Goal: Task Accomplishment & Management: Use online tool/utility

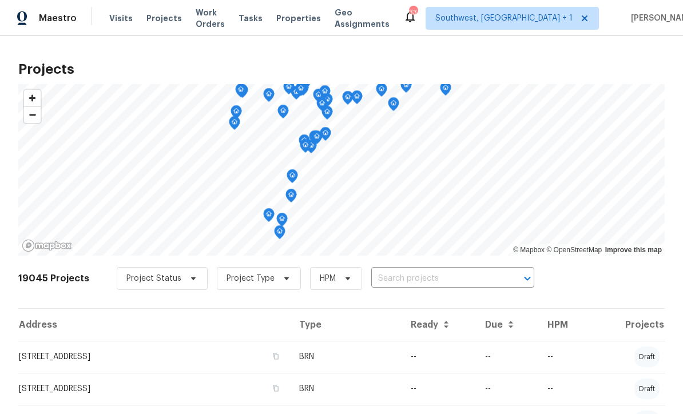
click at [435, 272] on input "text" at bounding box center [436, 279] width 131 height 18
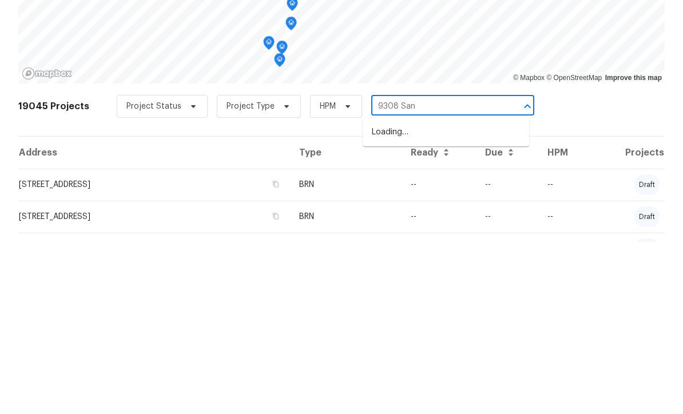
type input "9308 San"
click at [440, 295] on li "[STREET_ADDRESS]" at bounding box center [446, 304] width 166 height 19
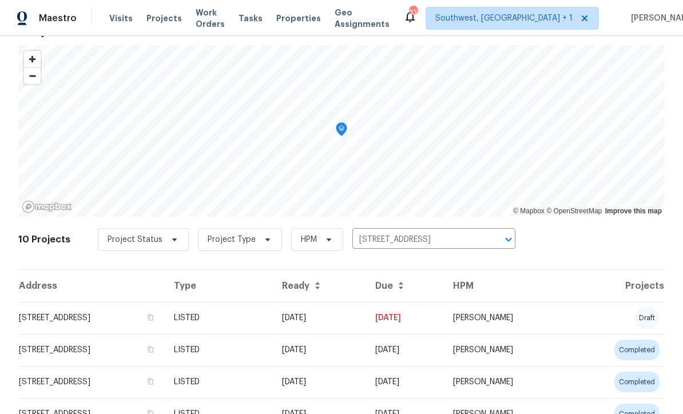
scroll to position [76, 0]
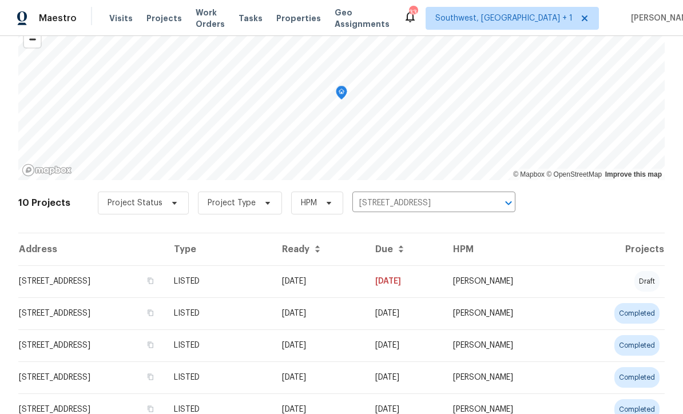
click at [273, 284] on td "LISTED" at bounding box center [219, 281] width 108 height 32
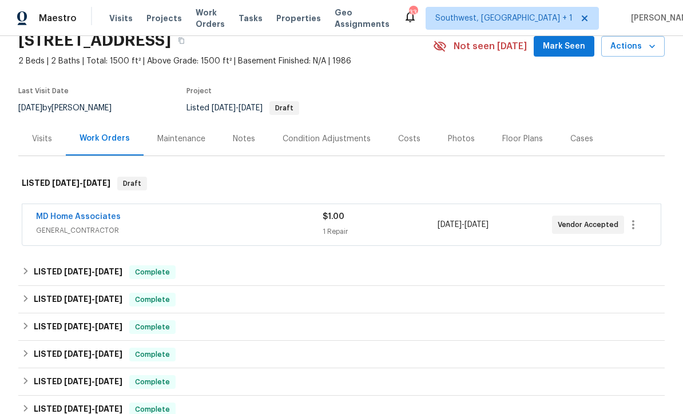
scroll to position [69, 0]
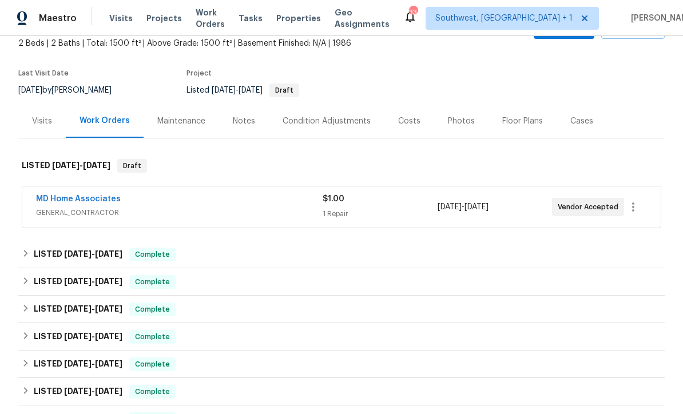
click at [66, 195] on link "MD Home Associates" at bounding box center [78, 199] width 85 height 8
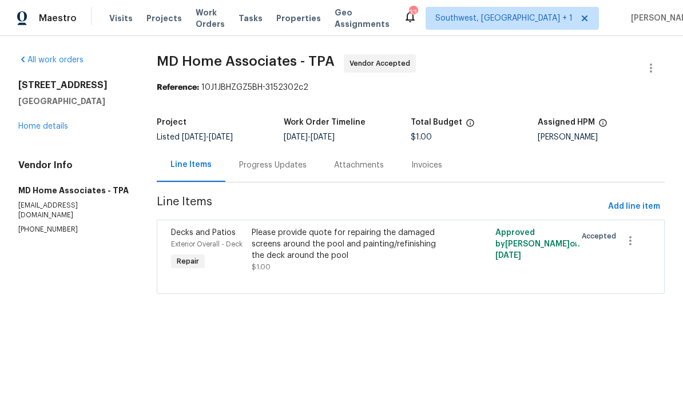
click at [384, 252] on div "Please provide quote for repairing the damaged screens around the pool and pain…" at bounding box center [350, 244] width 196 height 34
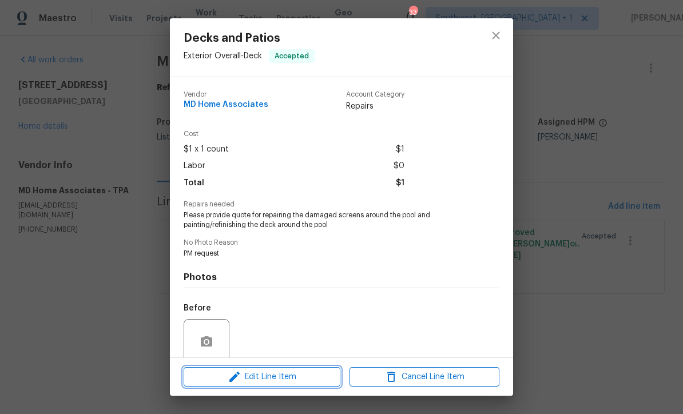
click at [305, 379] on span "Edit Line Item" at bounding box center [262, 377] width 150 height 14
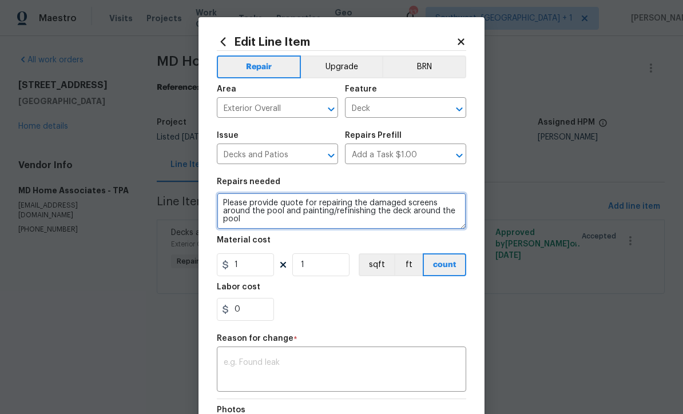
click at [227, 207] on textarea "Please provide quote for repairing the damaged screens around the pool and pain…" at bounding box center [341, 211] width 249 height 37
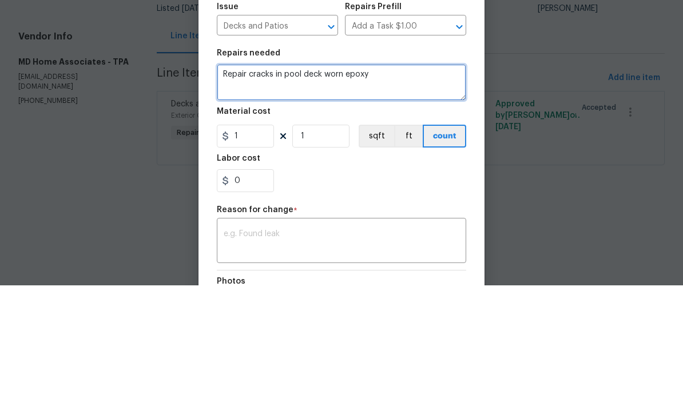
click at [339, 193] on textarea "Repair cracks in pool deck worn epoxy" at bounding box center [341, 211] width 249 height 37
click at [409, 193] on textarea "Repair cracks in pool deck with epoxy" at bounding box center [341, 211] width 249 height 37
click at [323, 193] on textarea "Repair cracks in pool deck with epoxy, tool to blend seamlessly then paint pool…" at bounding box center [341, 211] width 249 height 37
click at [411, 193] on textarea "Repair cracks in pool deck with epoxy, tool to blend seamlessly then paint pool…" at bounding box center [341, 211] width 249 height 37
type textarea "Repair cracks in pool deck with epoxy, tool to blend seamlessly then paint pool…"
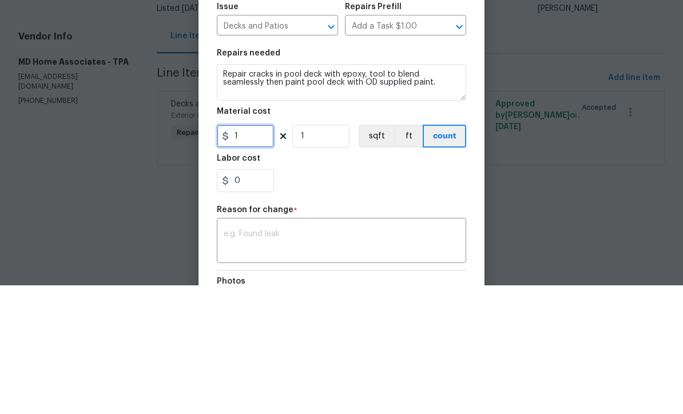
click at [248, 253] on input "1" at bounding box center [245, 264] width 57 height 23
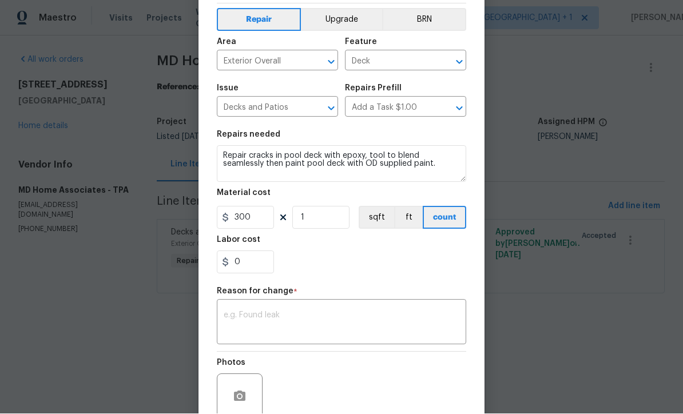
scroll to position [51, 0]
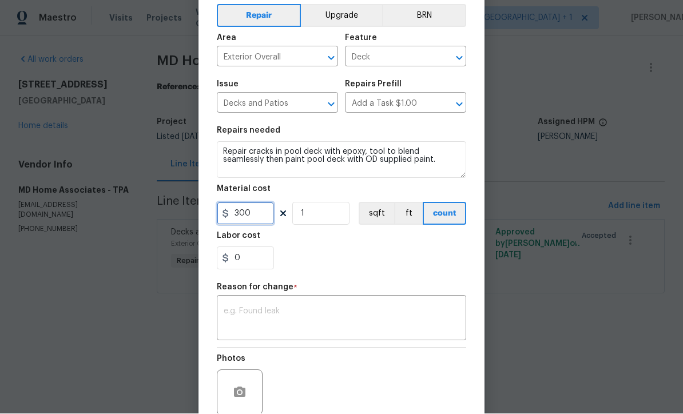
type input "300"
click at [399, 315] on textarea at bounding box center [342, 320] width 236 height 24
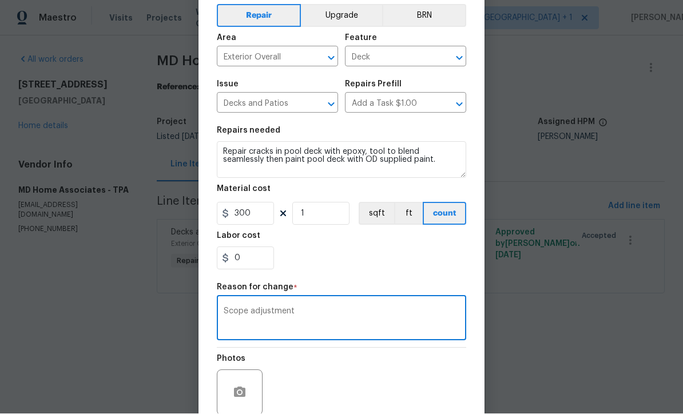
type textarea "Scope adjustment"
click at [354, 15] on button "Upgrade" at bounding box center [342, 16] width 82 height 23
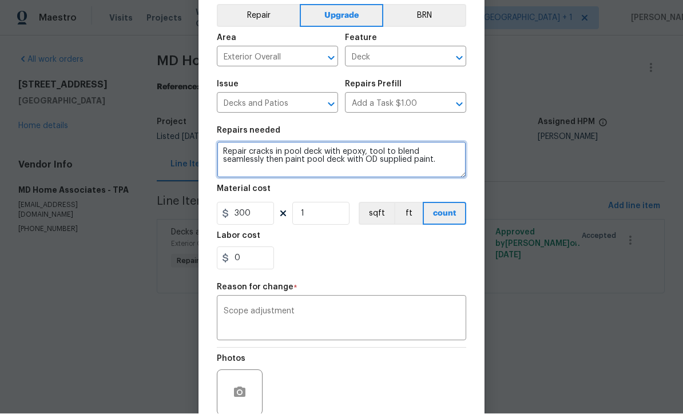
click at [224, 153] on textarea "Repair cracks in pool deck with epoxy, tool to blend seamlessly then paint pool…" at bounding box center [341, 160] width 249 height 37
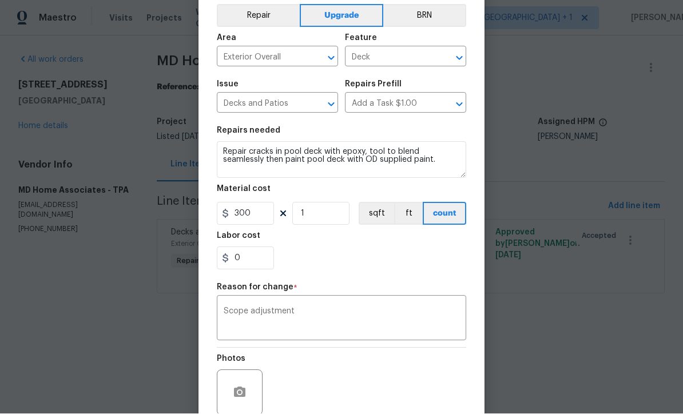
click at [362, 14] on button "Upgrade" at bounding box center [342, 16] width 84 height 23
click at [272, 18] on button "Repair" at bounding box center [258, 16] width 83 height 23
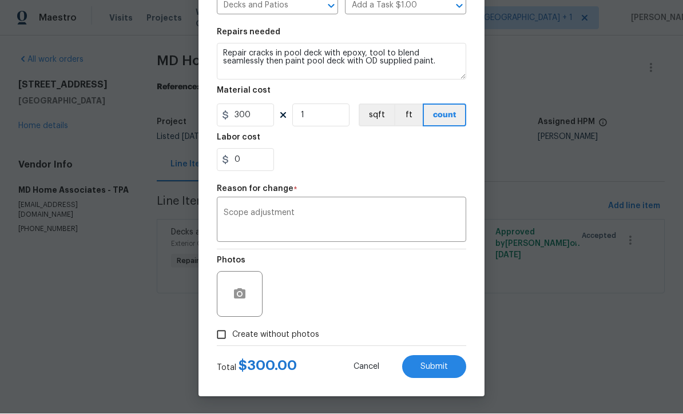
scroll to position [152, 0]
click at [217, 336] on input "Create without photos" at bounding box center [222, 335] width 22 height 22
checkbox input "true"
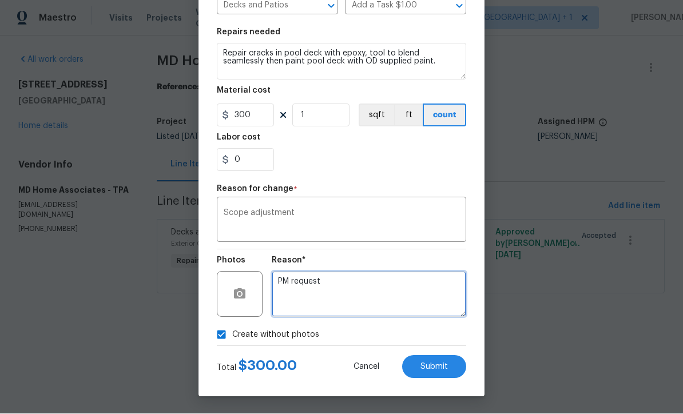
click at [364, 291] on textarea "PM request" at bounding box center [369, 295] width 194 height 46
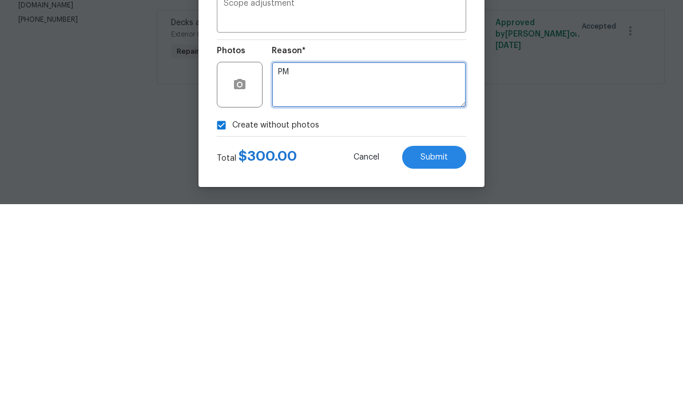
type textarea "P"
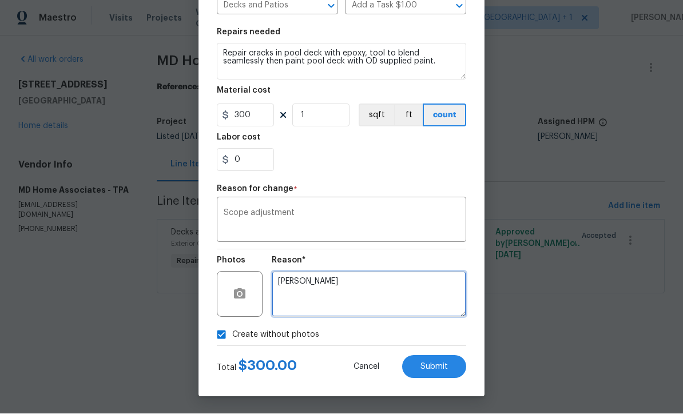
type textarea "Per Todd Jones"
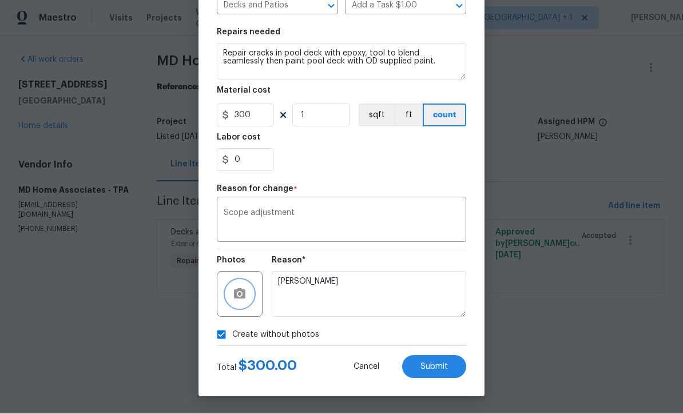
click at [241, 290] on icon "button" at bounding box center [239, 294] width 11 height 10
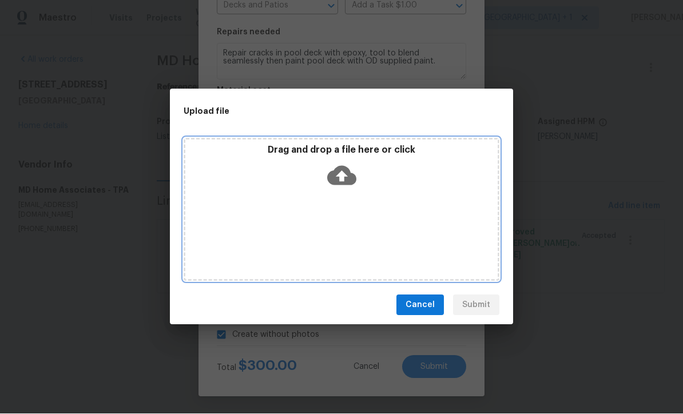
click at [342, 170] on icon at bounding box center [341, 175] width 29 height 19
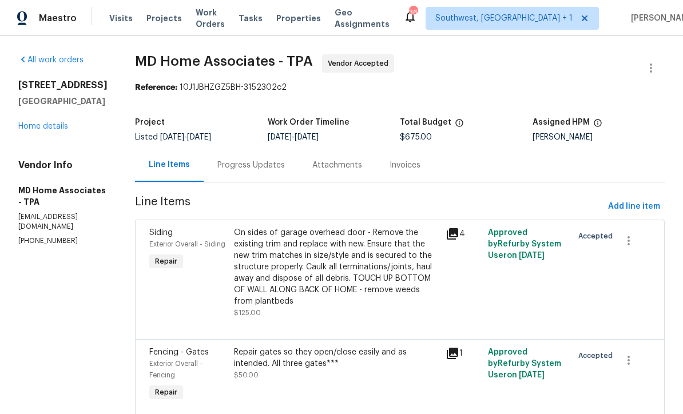
click at [284, 165] on div "Progress Updates" at bounding box center [251, 165] width 68 height 11
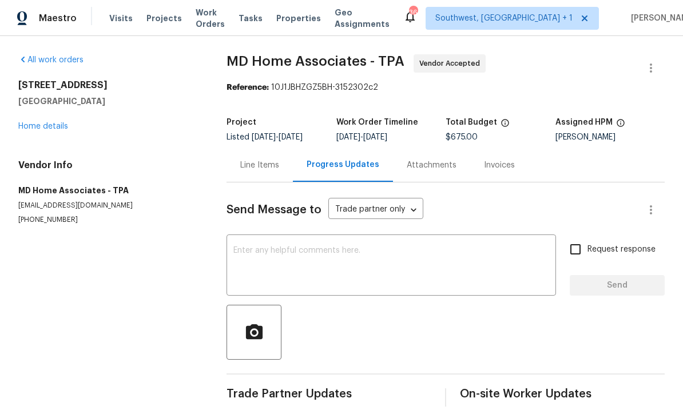
click at [352, 259] on textarea at bounding box center [391, 267] width 316 height 40
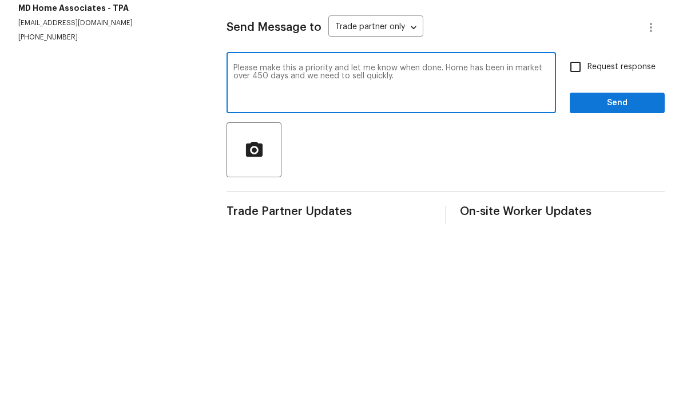
click at [511, 247] on textarea "Please make this a priority and let me know when done. Home has been in market …" at bounding box center [391, 267] width 316 height 40
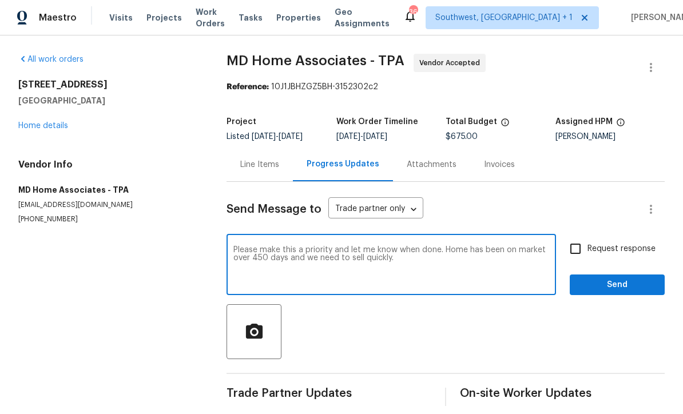
click at [267, 247] on textarea "Please make this a priority and let me know when done. Home has been on market …" at bounding box center [391, 267] width 316 height 40
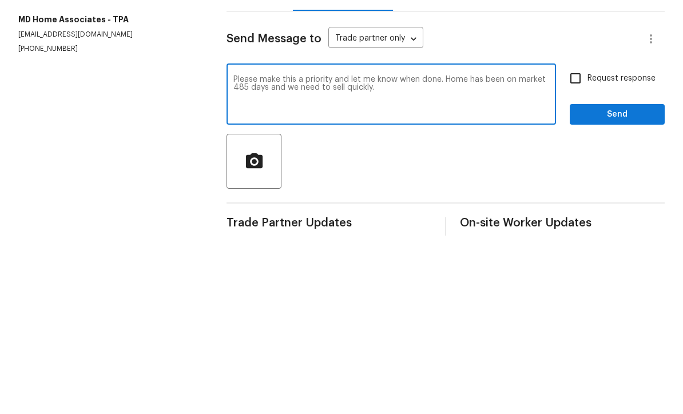
type textarea "Please make this a priority and let me know when done. Home has been on market …"
click at [583, 237] on input "Request response" at bounding box center [575, 249] width 24 height 24
checkbox input "true"
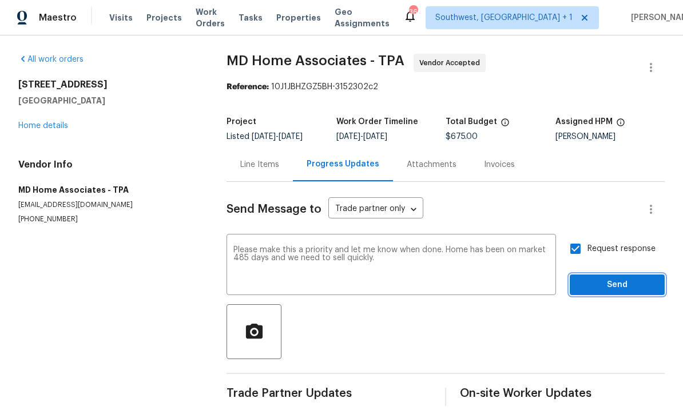
click at [611, 279] on span "Send" at bounding box center [617, 286] width 77 height 14
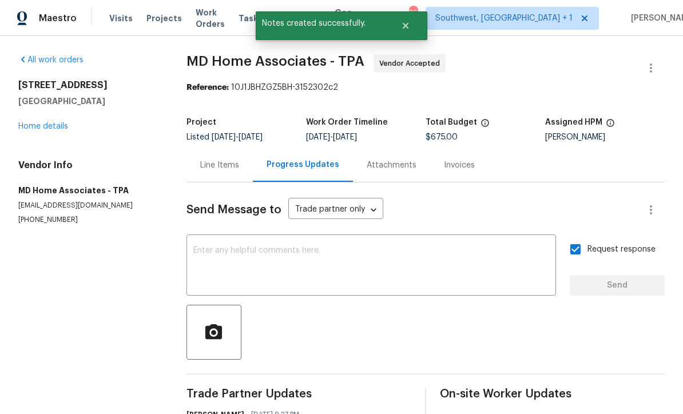
click at [30, 125] on div "All work orders 9308 San Bernandino Ave Englewood, FL 34224 Home details Vendor…" at bounding box center [88, 139] width 141 height 170
click at [28, 105] on div "9308 San Bernandino Ave Englewood, FL 34224 Home details" at bounding box center [88, 106] width 141 height 53
click at [33, 122] on link "Home details" at bounding box center [43, 126] width 50 height 8
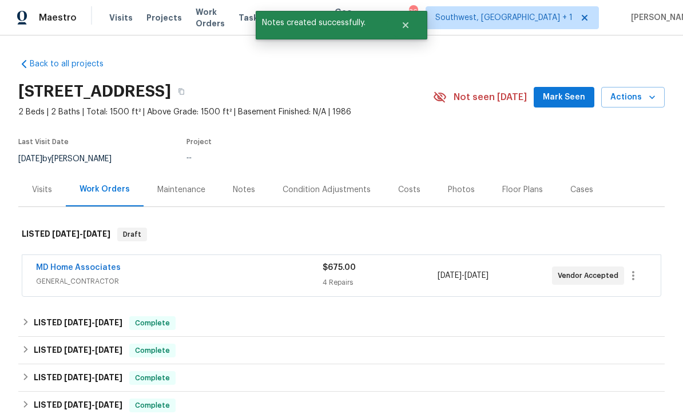
scroll to position [1, 0]
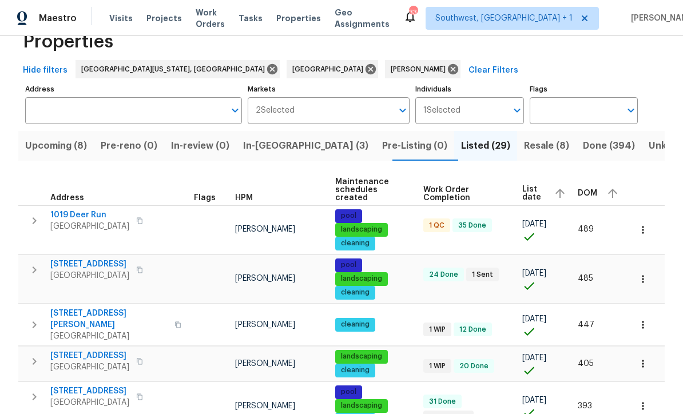
scroll to position [42, 0]
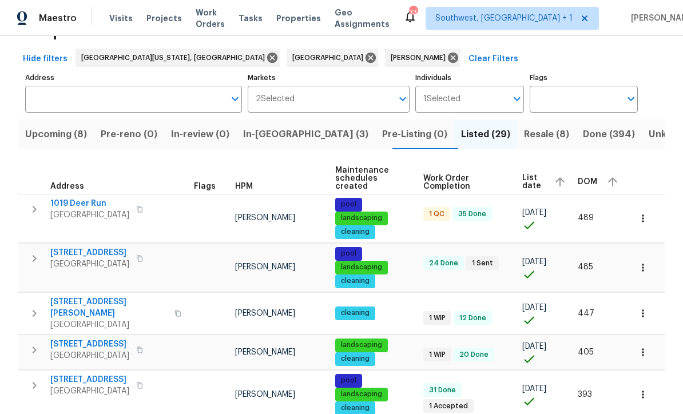
click at [69, 198] on span "1019 Deer Run" at bounding box center [89, 203] width 79 height 11
click at [644, 213] on icon "button" at bounding box center [642, 218] width 11 height 11
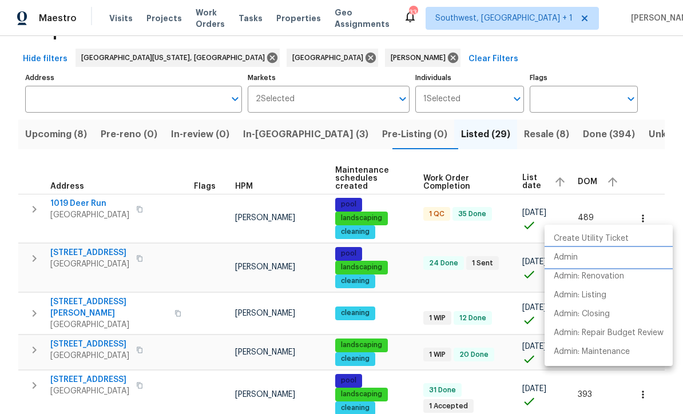
click at [570, 252] on p "Admin" at bounding box center [566, 258] width 24 height 12
click at [417, 264] on div at bounding box center [341, 207] width 683 height 414
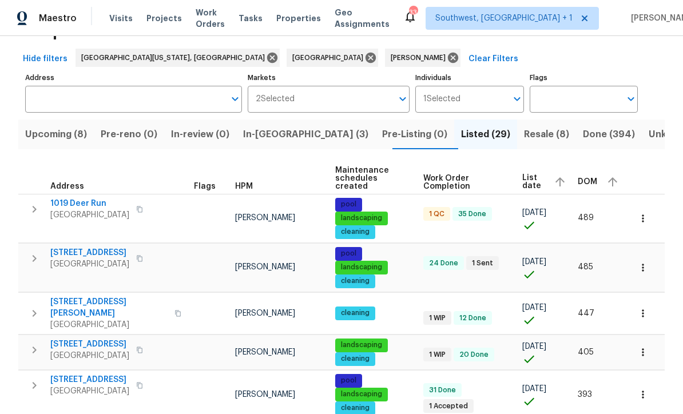
click at [648, 262] on icon "button" at bounding box center [642, 267] width 11 height 11
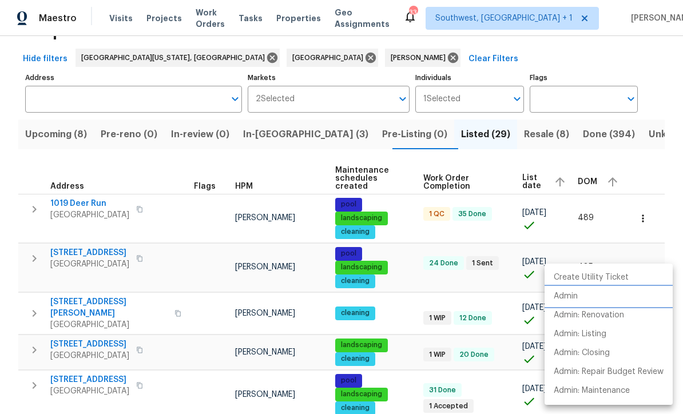
click at [568, 295] on p "Admin" at bounding box center [566, 297] width 24 height 12
click at [412, 275] on div at bounding box center [341, 207] width 683 height 414
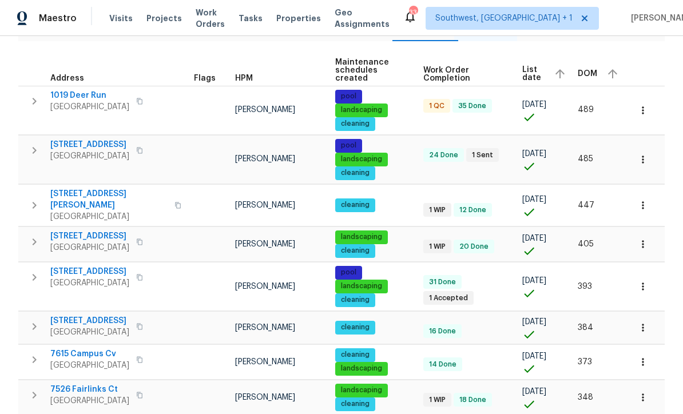
scroll to position [150, 0]
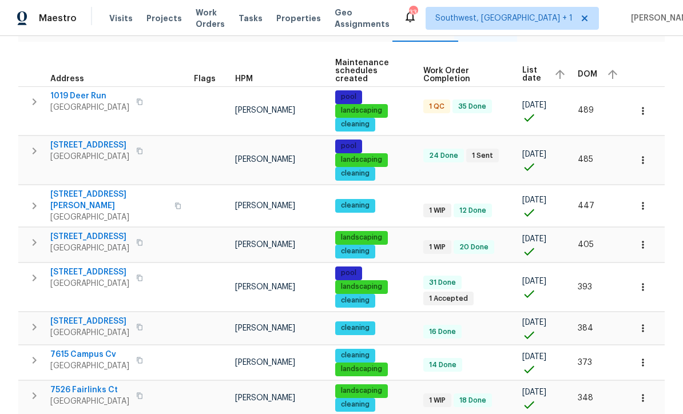
click at [645, 200] on icon "button" at bounding box center [642, 205] width 11 height 11
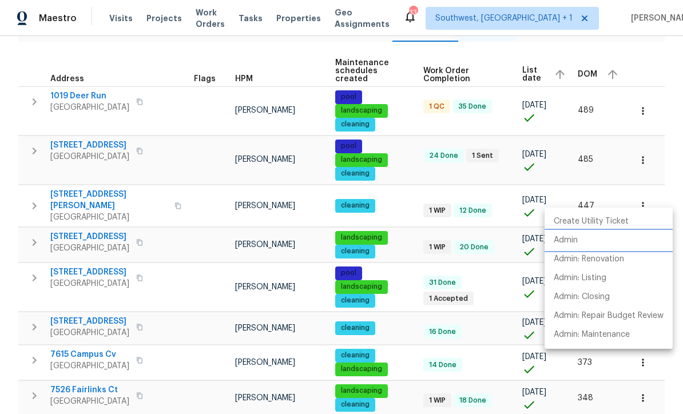
click at [574, 238] on p "Admin" at bounding box center [566, 241] width 24 height 12
click at [407, 248] on div at bounding box center [341, 207] width 683 height 414
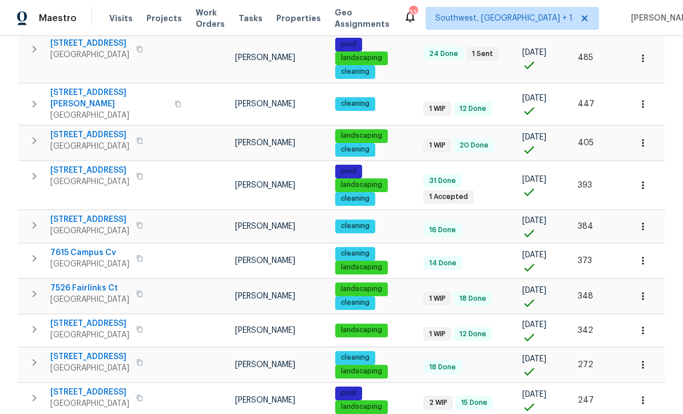
scroll to position [261, 0]
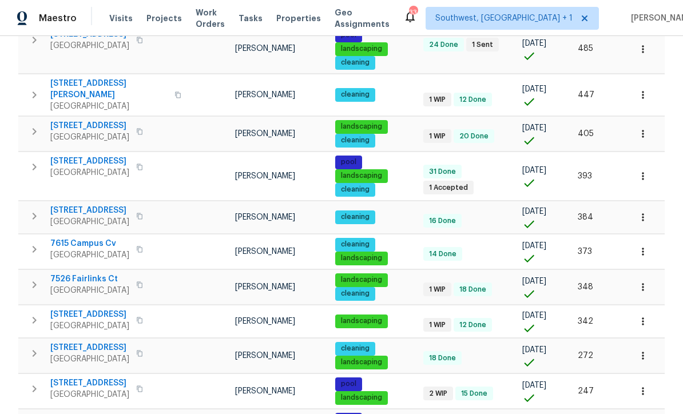
click at [92, 120] on span "790 Harvard St" at bounding box center [89, 125] width 79 height 11
click at [412, 183] on td "pool landscaping cleaning" at bounding box center [375, 176] width 88 height 49
click at [648, 170] on icon "button" at bounding box center [642, 175] width 11 height 11
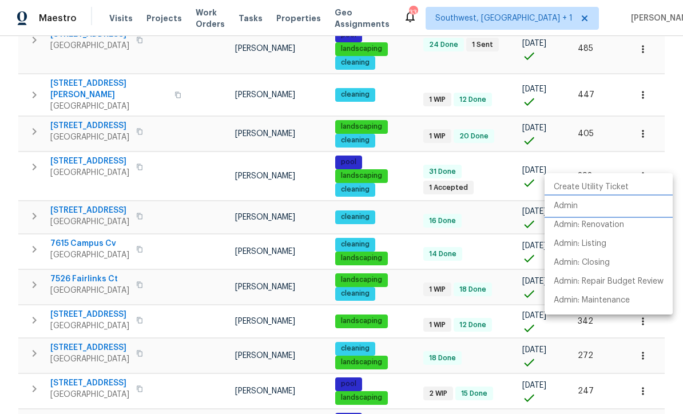
click at [568, 203] on p "Admin" at bounding box center [566, 206] width 24 height 12
click at [406, 197] on div at bounding box center [341, 207] width 683 height 414
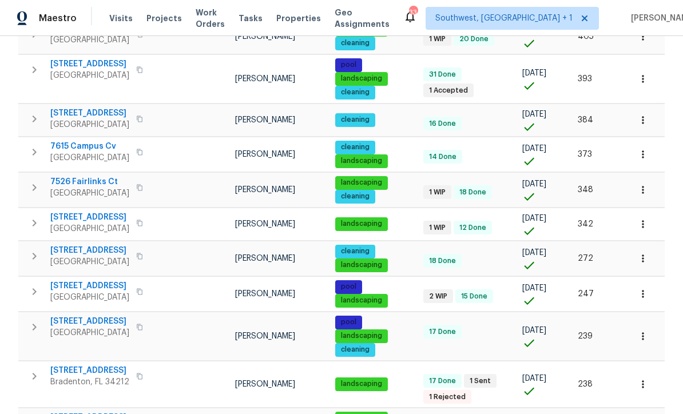
scroll to position [358, 0]
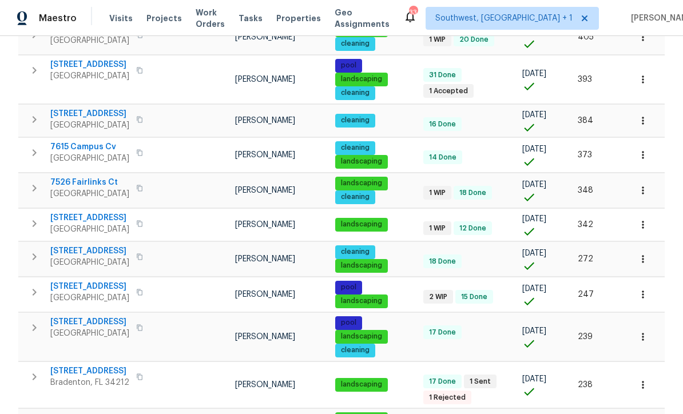
click at [646, 115] on icon "button" at bounding box center [642, 120] width 11 height 11
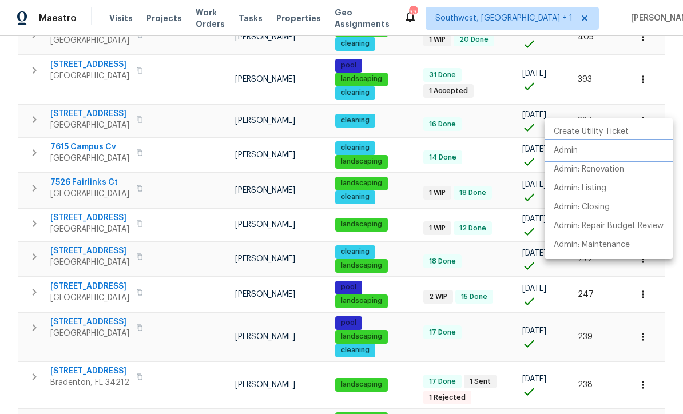
click at [567, 147] on p "Admin" at bounding box center [566, 151] width 24 height 12
click at [187, 169] on div at bounding box center [341, 207] width 683 height 414
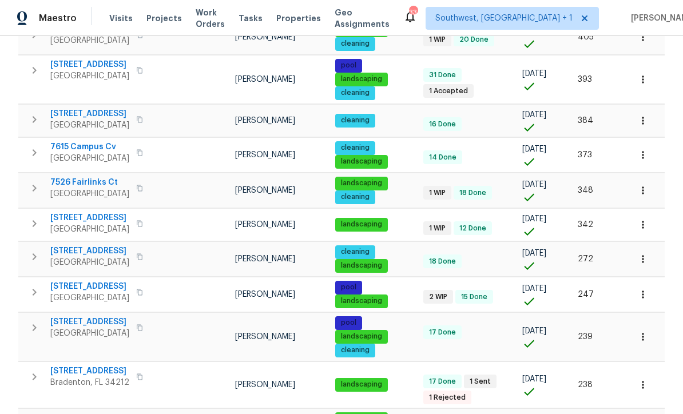
click at [641, 149] on icon "button" at bounding box center [642, 154] width 11 height 11
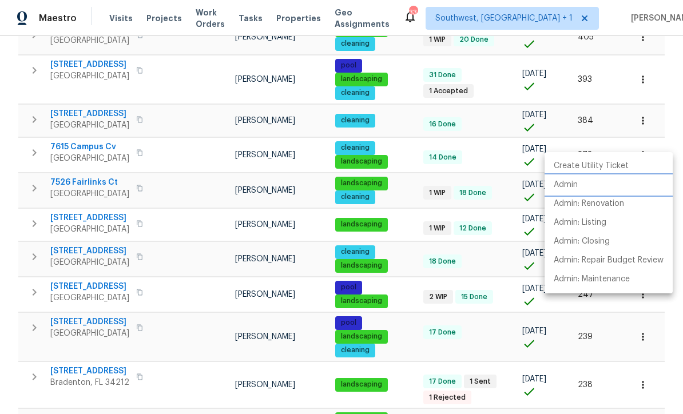
click at [576, 182] on p "Admin" at bounding box center [566, 185] width 24 height 12
click at [410, 189] on div at bounding box center [341, 207] width 683 height 414
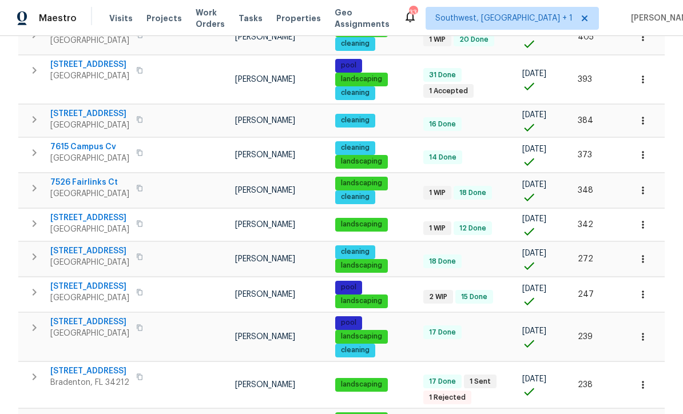
click at [643, 185] on icon "button" at bounding box center [642, 190] width 11 height 11
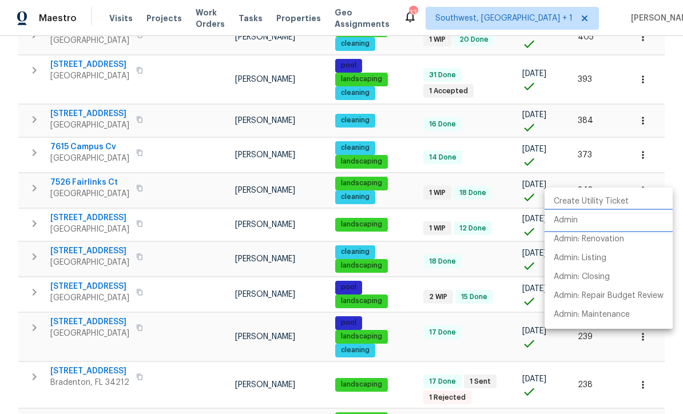
click at [571, 221] on p "Admin" at bounding box center [566, 221] width 24 height 12
click at [412, 249] on div at bounding box center [341, 207] width 683 height 414
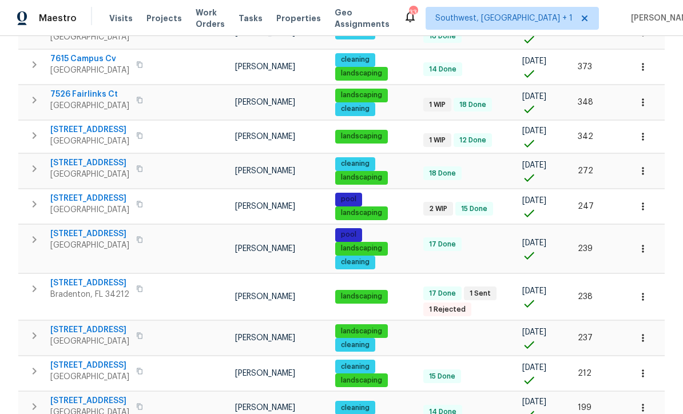
scroll to position [447, 0]
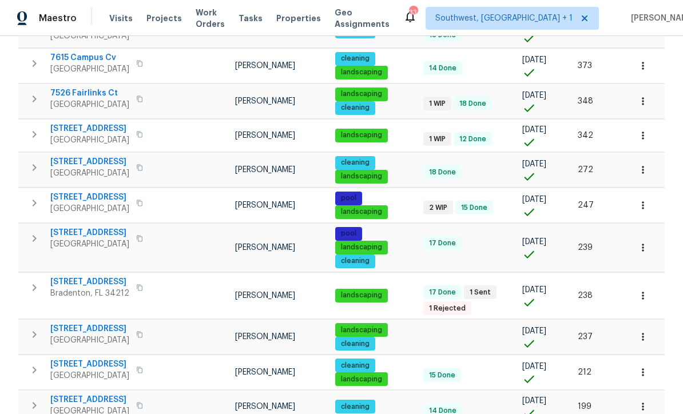
click at [646, 242] on icon "button" at bounding box center [642, 247] width 11 height 11
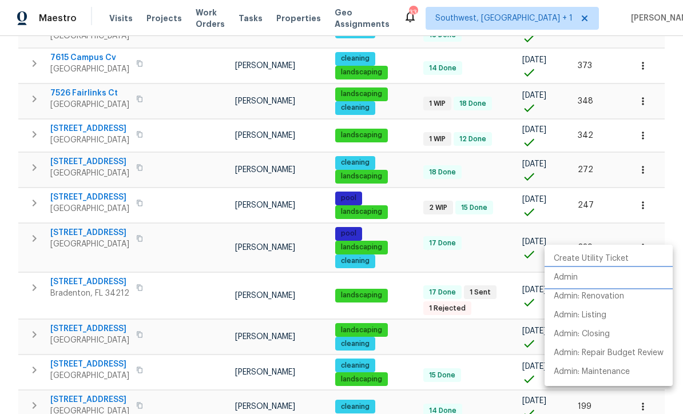
click at [569, 274] on p "Admin" at bounding box center [566, 278] width 24 height 12
click at [488, 224] on div at bounding box center [341, 207] width 683 height 414
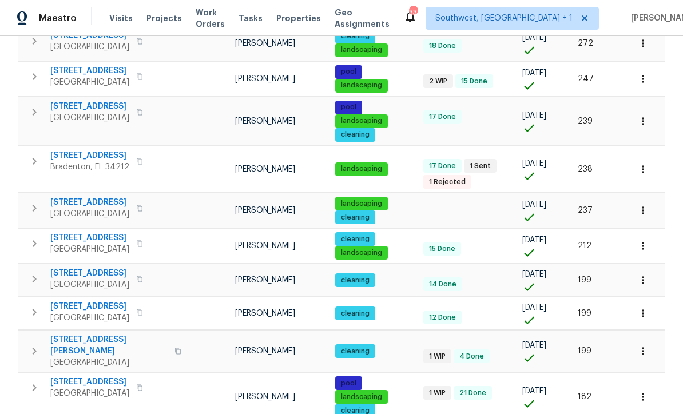
scroll to position [568, 0]
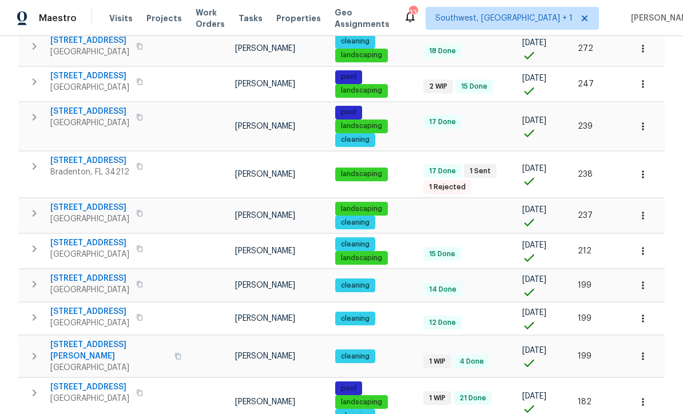
click at [645, 169] on icon "button" at bounding box center [642, 174] width 11 height 11
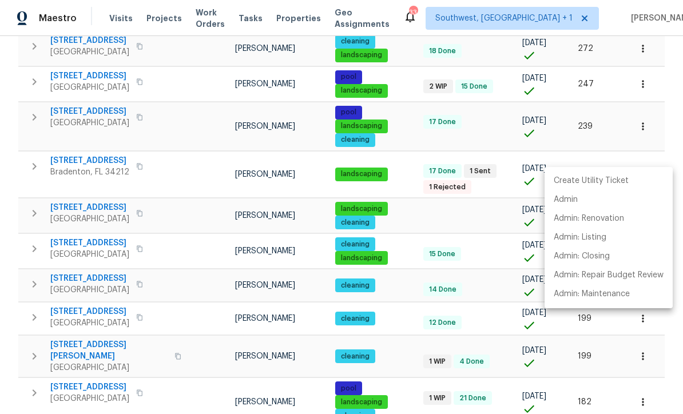
click at [489, 217] on div at bounding box center [341, 207] width 683 height 414
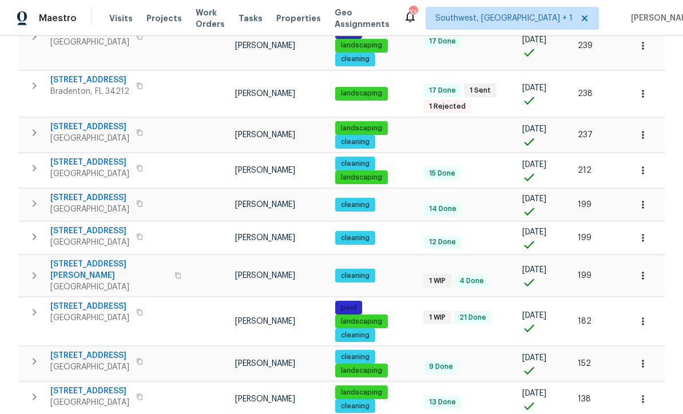
scroll to position [657, 0]
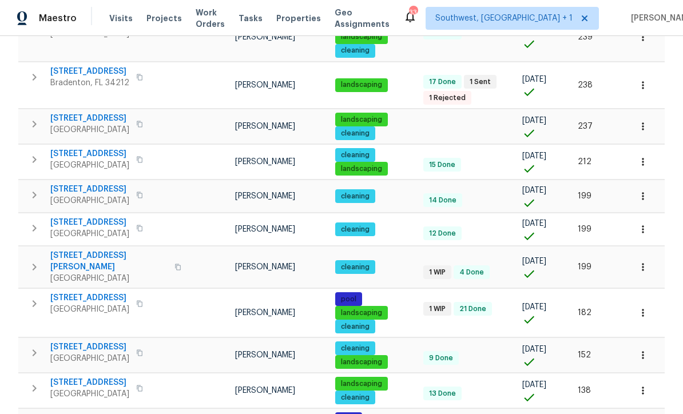
click at [643, 158] on icon "button" at bounding box center [643, 161] width 2 height 7
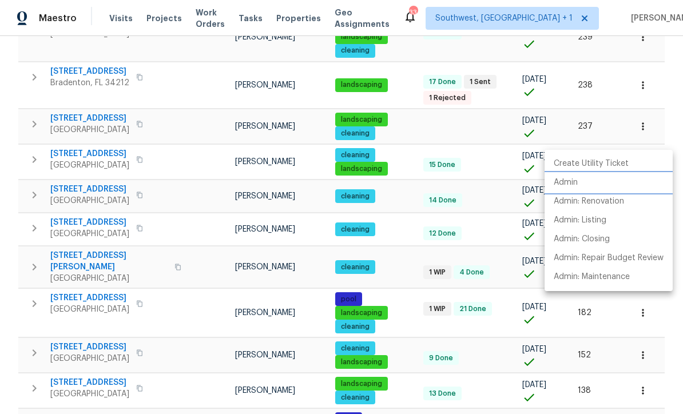
click at [567, 180] on p "Admin" at bounding box center [566, 183] width 24 height 12
click at [494, 181] on div at bounding box center [341, 207] width 683 height 414
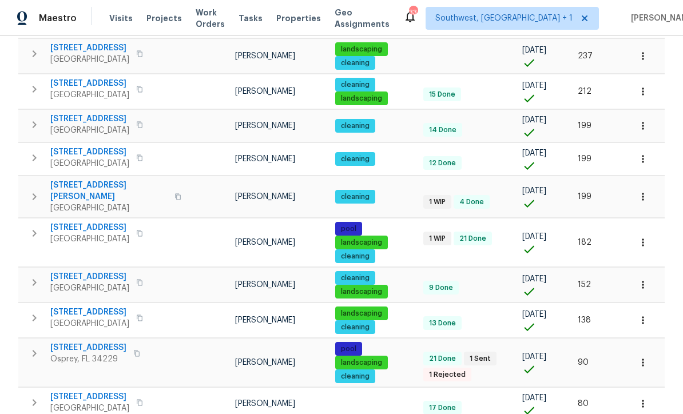
scroll to position [772, 0]
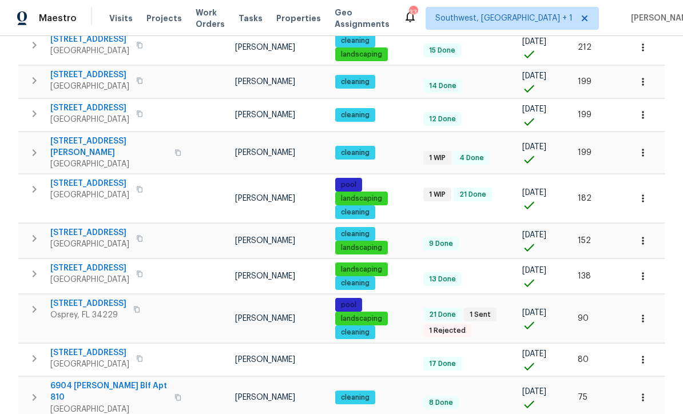
click at [645, 235] on icon "button" at bounding box center [642, 240] width 11 height 11
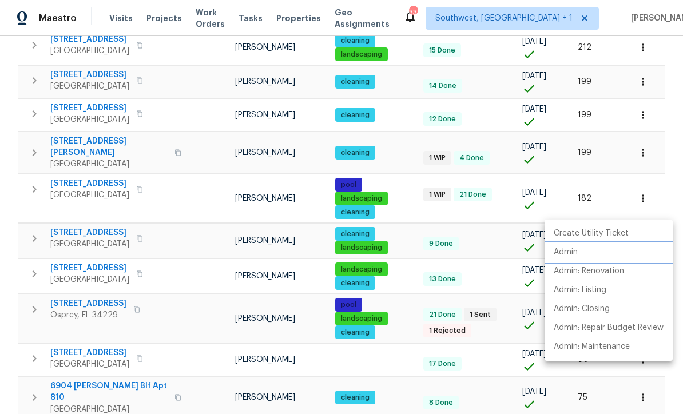
click at [569, 252] on p "Admin" at bounding box center [566, 253] width 24 height 12
click at [406, 251] on div at bounding box center [341, 207] width 683 height 414
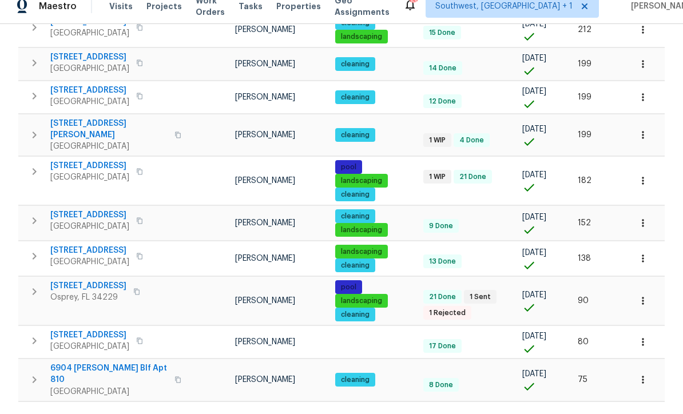
scroll to position [1, 0]
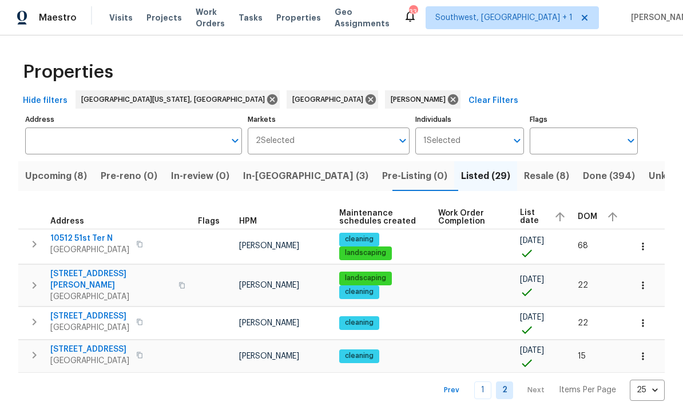
scroll to position [1, 0]
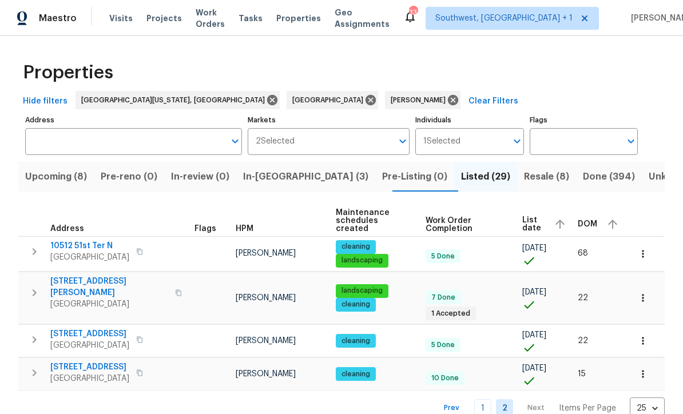
click at [641, 292] on icon "button" at bounding box center [642, 297] width 11 height 11
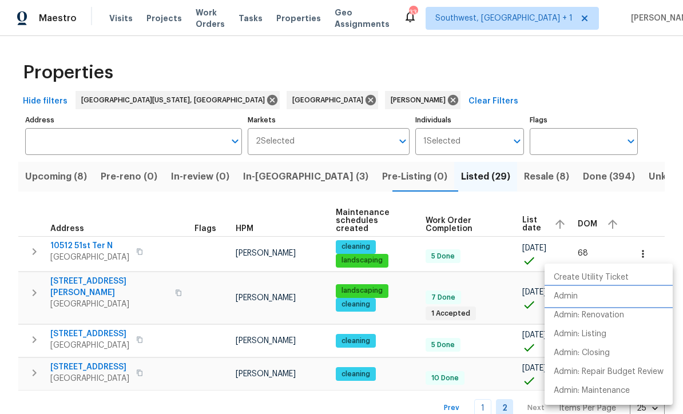
click at [565, 293] on p "Admin" at bounding box center [566, 297] width 24 height 12
click at [407, 307] on div at bounding box center [341, 207] width 683 height 414
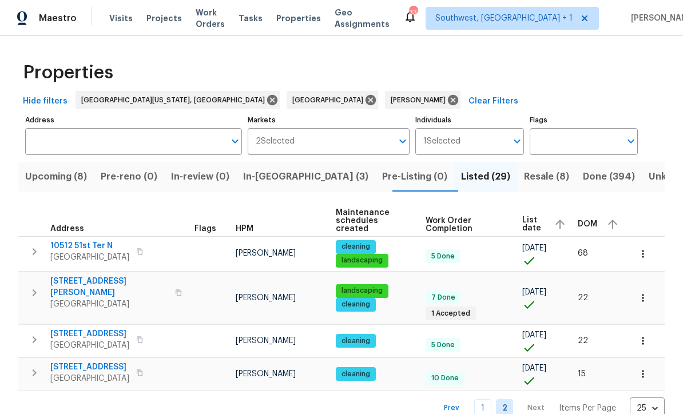
click at [641, 335] on icon "button" at bounding box center [642, 340] width 11 height 11
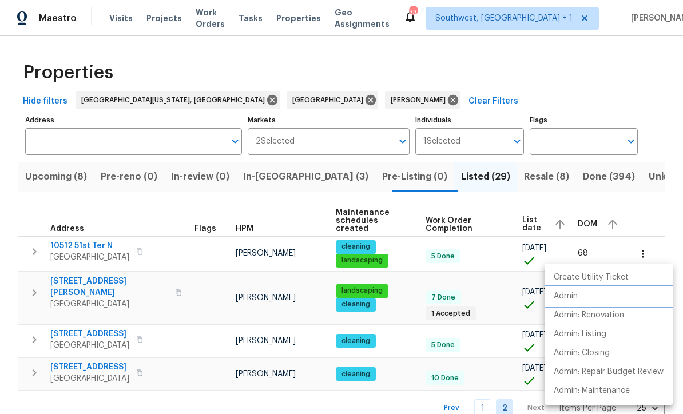
click at [566, 296] on p "Admin" at bounding box center [566, 297] width 24 height 12
click at [407, 324] on div at bounding box center [341, 207] width 683 height 414
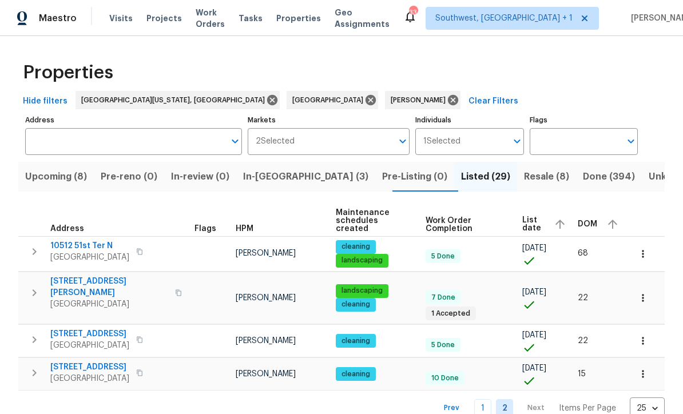
click at [487, 399] on link "1" at bounding box center [482, 408] width 17 height 18
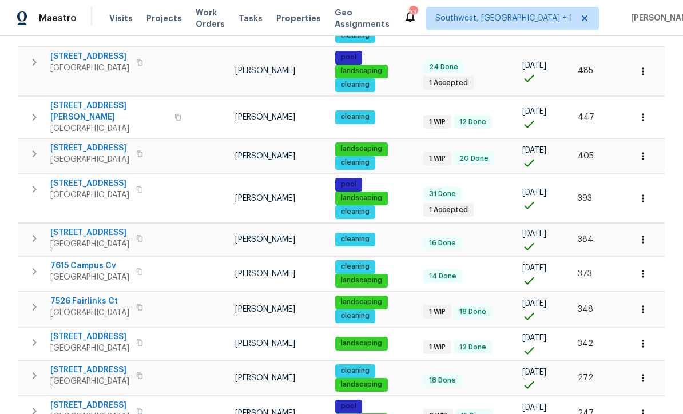
scroll to position [239, 0]
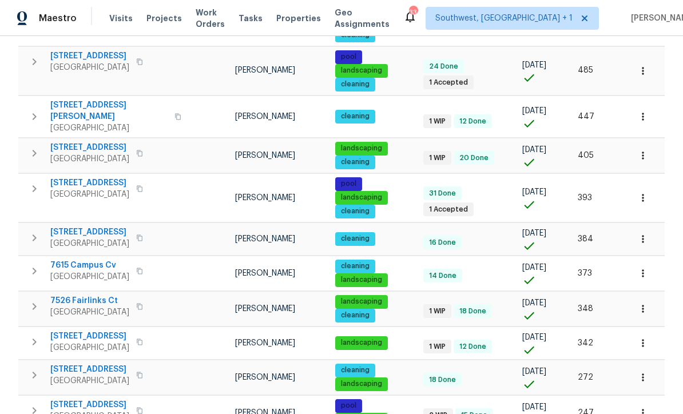
click at [197, 236] on td at bounding box center [209, 239] width 41 height 33
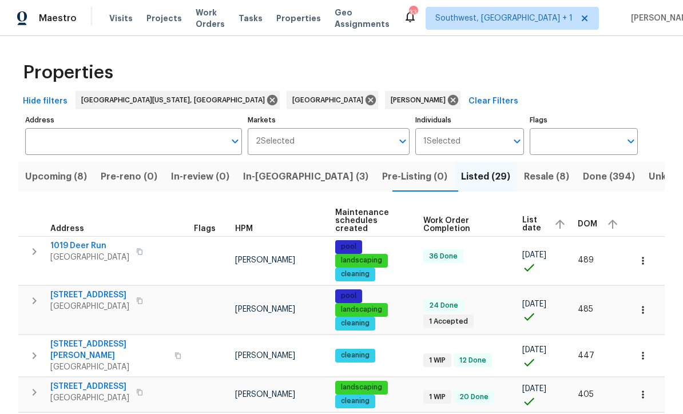
scroll to position [0, 0]
click at [286, 181] on span "In-reno (3)" at bounding box center [305, 177] width 125 height 16
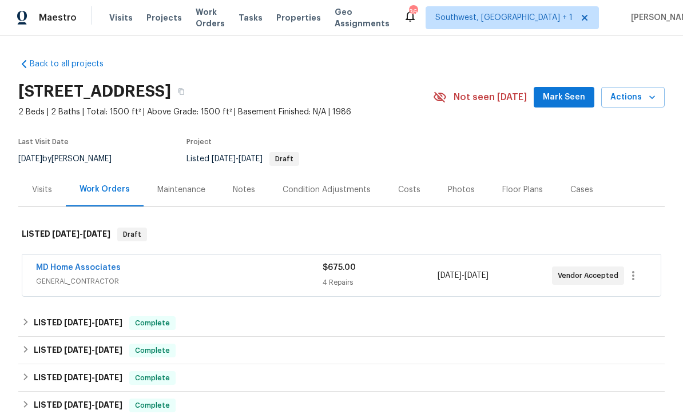
scroll to position [1, 0]
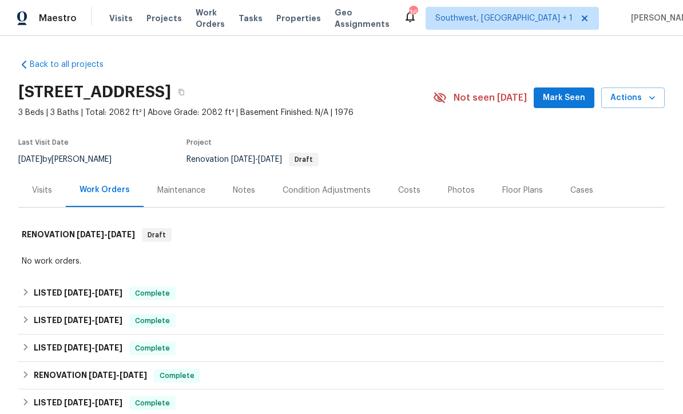
scroll to position [58, 0]
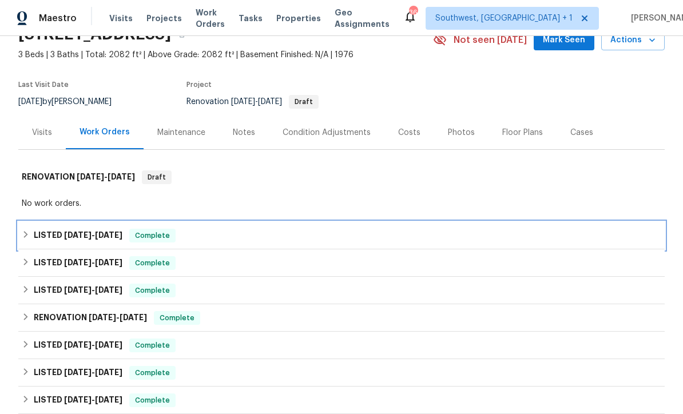
click at [390, 237] on div "LISTED [DATE] - [DATE] Complete" at bounding box center [342, 236] width 640 height 14
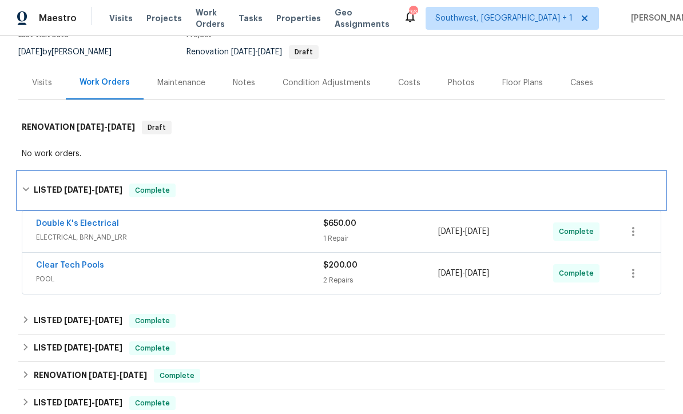
scroll to position [150, 0]
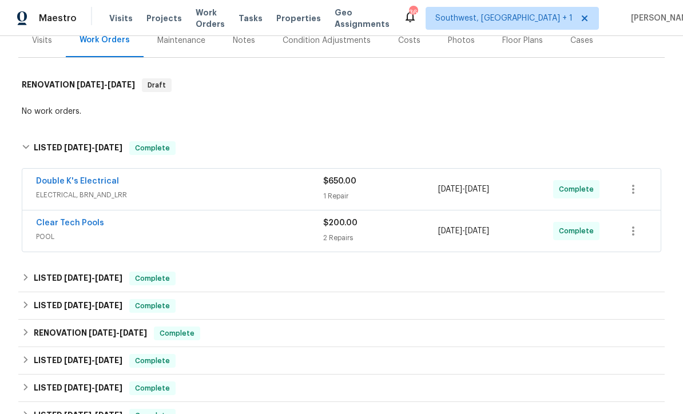
click at [260, 240] on span "POOL" at bounding box center [179, 236] width 287 height 11
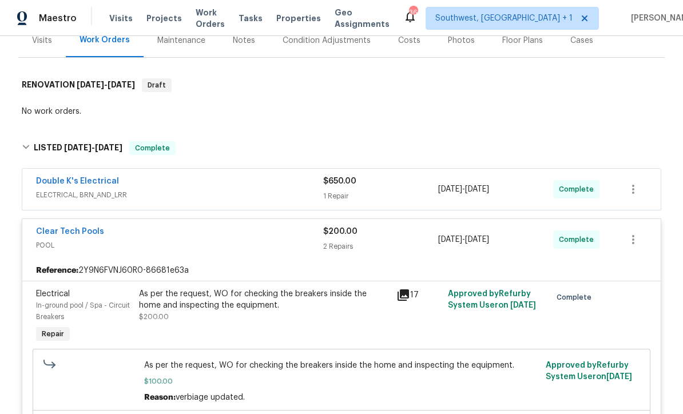
click at [93, 235] on link "Clear Tech Pools" at bounding box center [70, 232] width 68 height 8
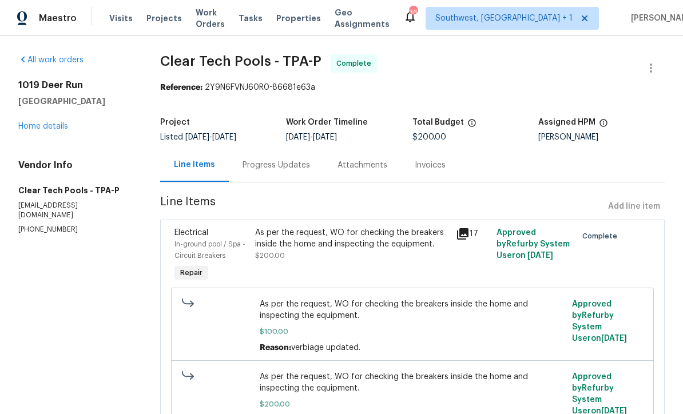
click at [298, 168] on div "Progress Updates" at bounding box center [277, 165] width 68 height 11
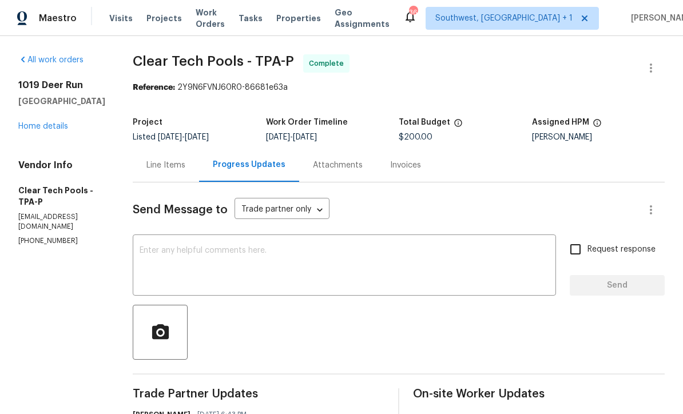
click at [54, 128] on link "Home details" at bounding box center [43, 126] width 50 height 8
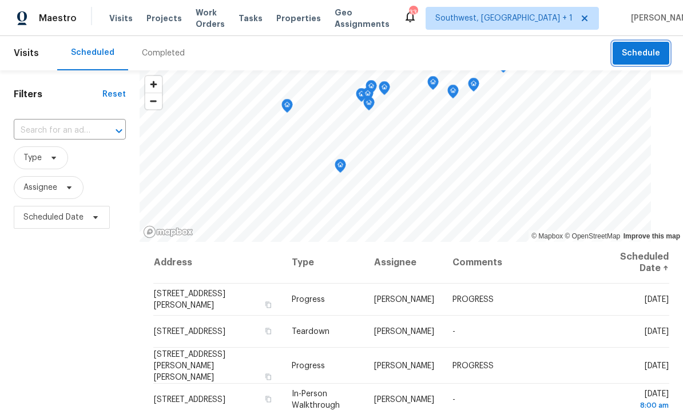
click at [633, 54] on span "Schedule" at bounding box center [641, 53] width 38 height 14
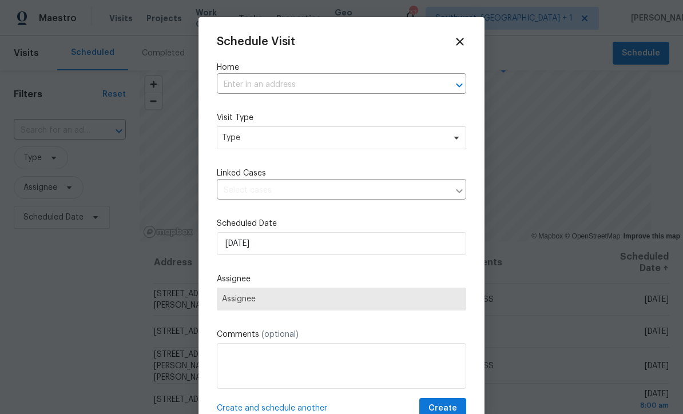
click at [311, 82] on input "text" at bounding box center [325, 85] width 217 height 18
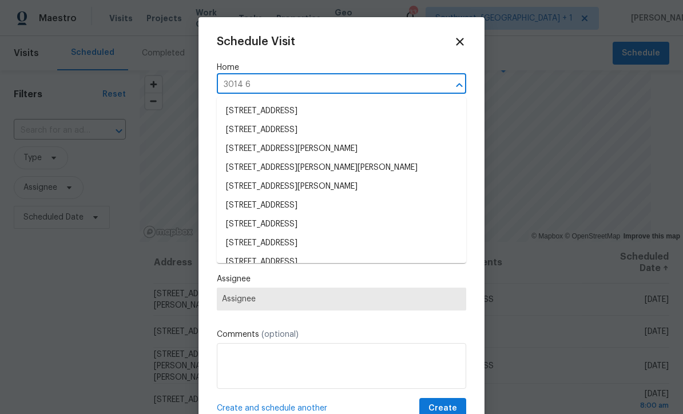
type input "3014 65"
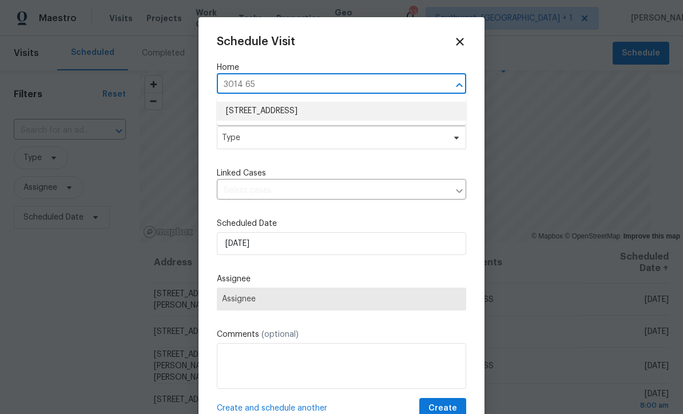
click at [331, 108] on li "[STREET_ADDRESS]" at bounding box center [341, 111] width 249 height 19
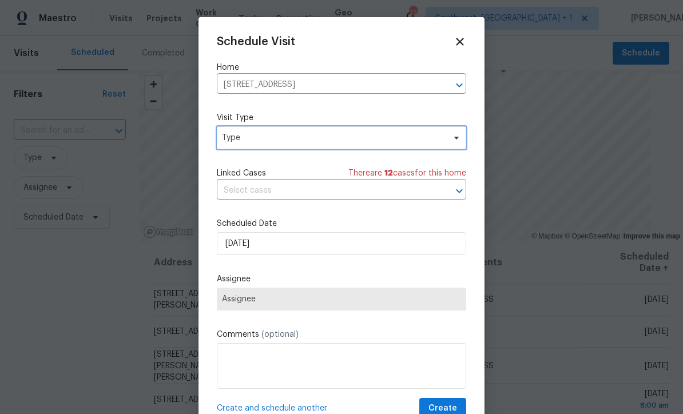
click at [326, 136] on span "Type" at bounding box center [333, 137] width 223 height 11
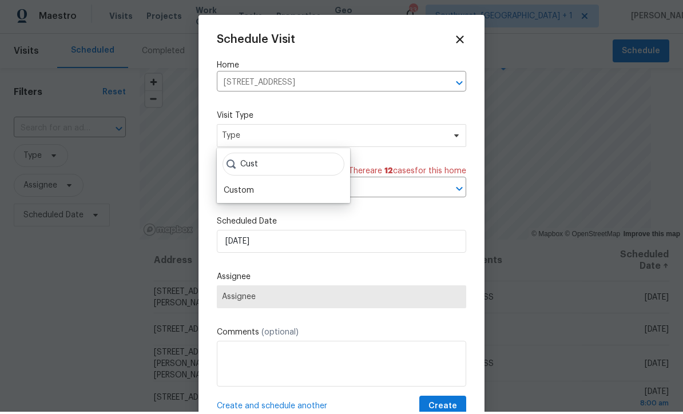
scroll to position [2, 0]
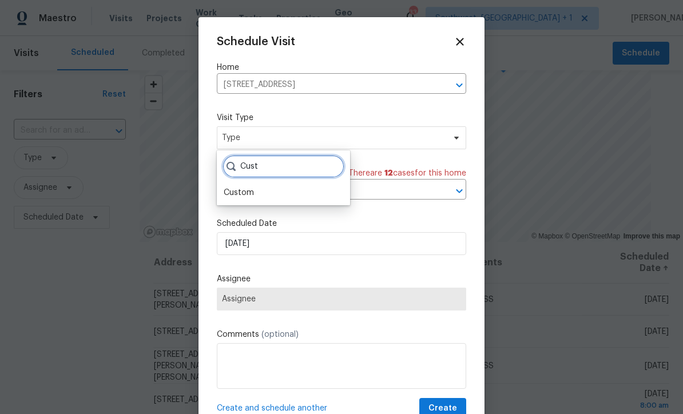
type input "Cust"
click at [231, 196] on div "Custom" at bounding box center [239, 192] width 30 height 11
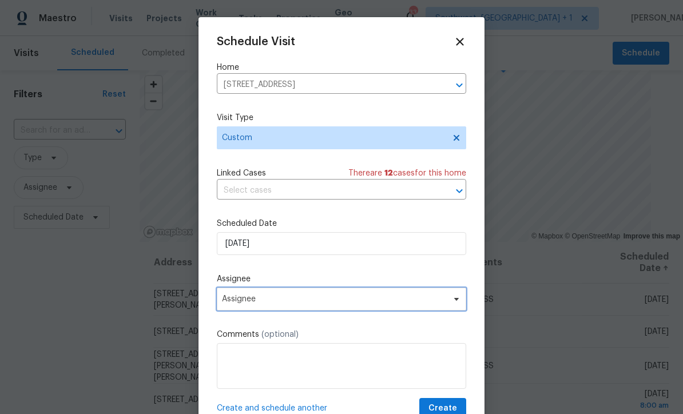
click at [324, 308] on span "Assignee" at bounding box center [341, 299] width 249 height 23
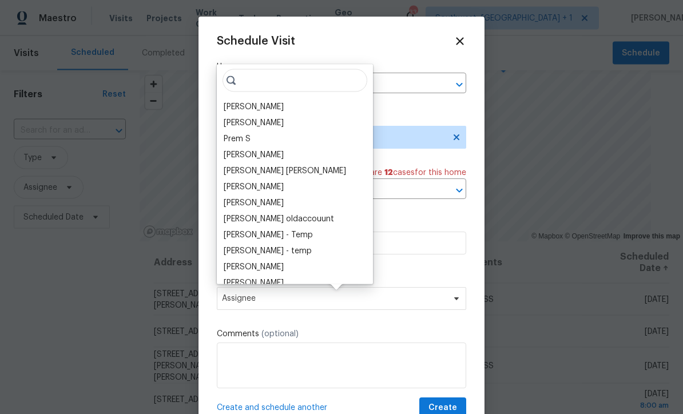
click at [275, 104] on div "[PERSON_NAME]" at bounding box center [254, 106] width 60 height 11
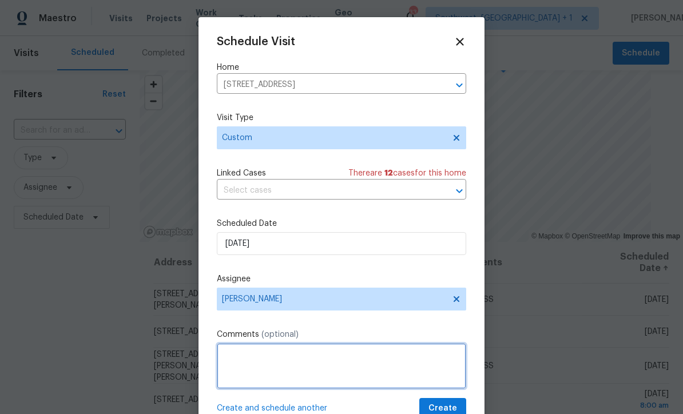
click at [313, 363] on textarea at bounding box center [341, 366] width 249 height 46
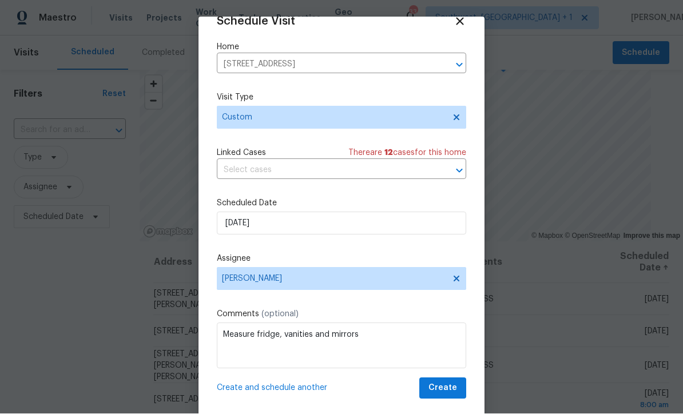
scroll to position [22, 0]
type textarea "Measure fridge, vanities and mirrors"
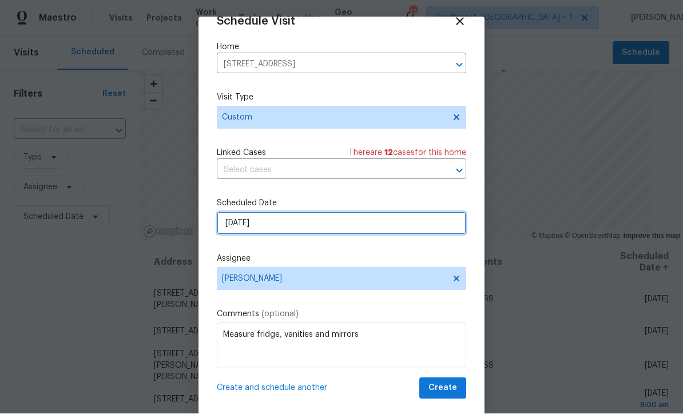
click at [304, 226] on input "[DATE]" at bounding box center [341, 223] width 249 height 23
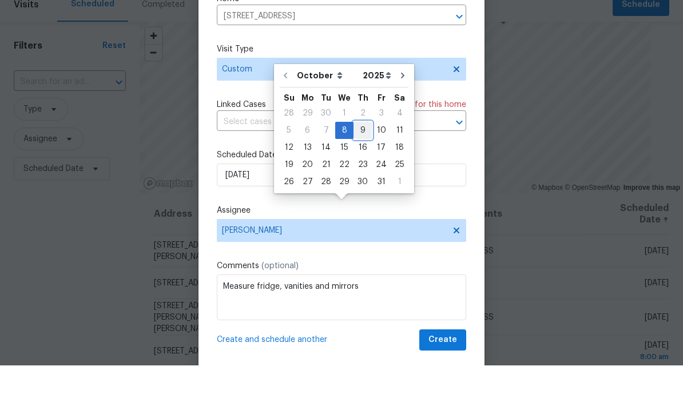
click at [366, 171] on div "9" at bounding box center [363, 179] width 18 height 16
type input "[DATE]"
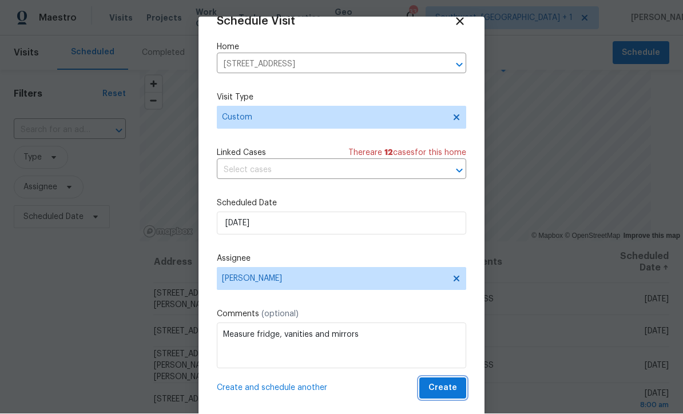
click at [446, 391] on span "Create" at bounding box center [442, 389] width 29 height 14
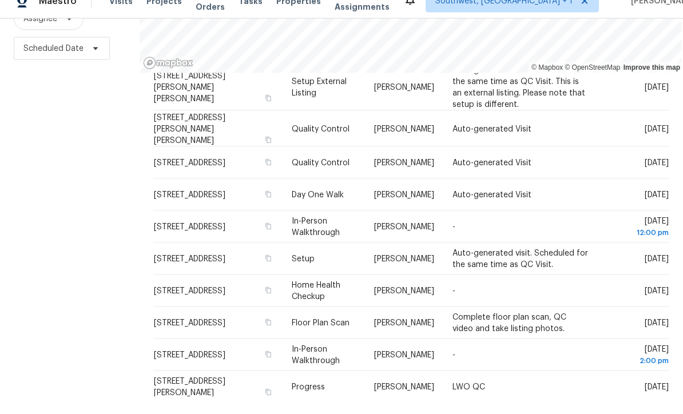
scroll to position [38, 0]
